Goal: Navigation & Orientation: Find specific page/section

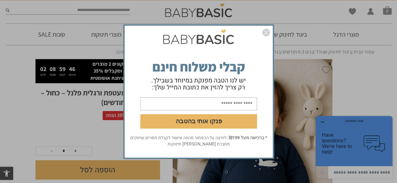
click at [266, 33] on img "סגור" at bounding box center [266, 33] width 8 height 8
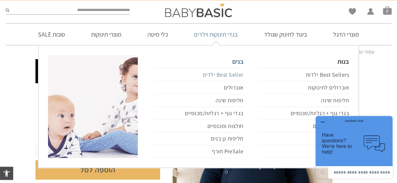
click at [238, 73] on link "Best Seller ילדים" at bounding box center [198, 74] width 90 height 13
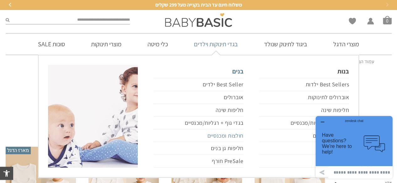
click at [235, 135] on link "חולצות ומכנסיים" at bounding box center [198, 136] width 90 height 13
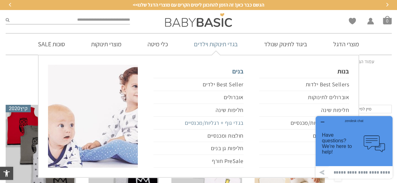
click at [235, 123] on link "בגדי גוף + רגליות/מכנסיים" at bounding box center [198, 123] width 90 height 13
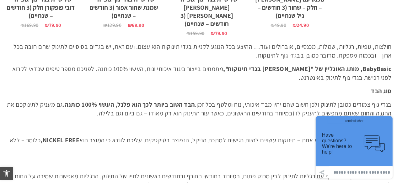
scroll to position [1797, 0]
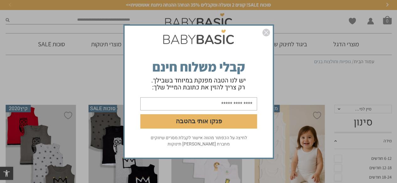
click at [265, 32] on img "סגור" at bounding box center [266, 33] width 8 height 8
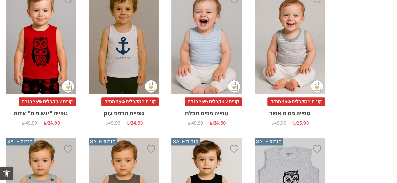
scroll to position [439, 0]
